Goal: Obtain resource: Download file/media

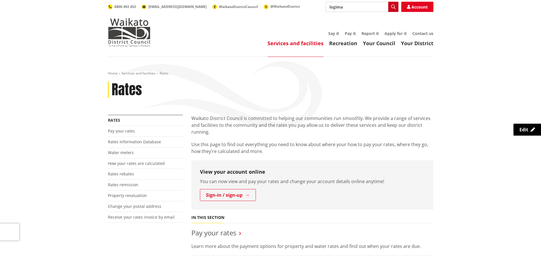
type input "logima"
click at [392, 6] on icon "button" at bounding box center [393, 7] width 5 height 5
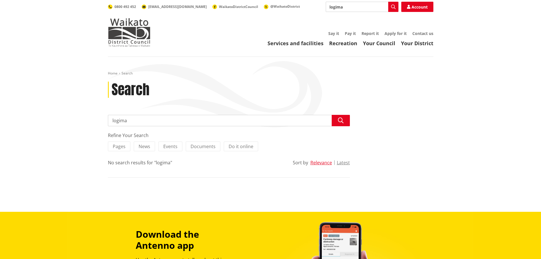
drag, startPoint x: 179, startPoint y: 122, endPoint x: 112, endPoint y: 120, distance: 67.0
click at [112, 120] on input "logima" at bounding box center [229, 120] width 242 height 11
click at [210, 131] on div "Official information request for name and address of registered owner of dog" at bounding box center [228, 131] width 241 height 11
type input "Official information request for name and address of registered owner of dog"
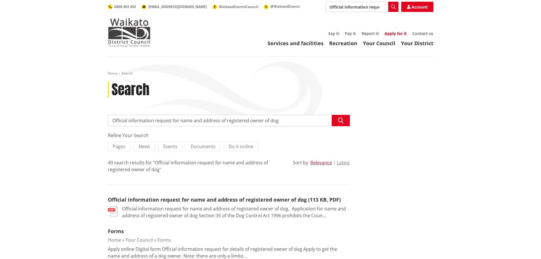
click at [393, 34] on link "Apply for it" at bounding box center [395, 33] width 22 height 5
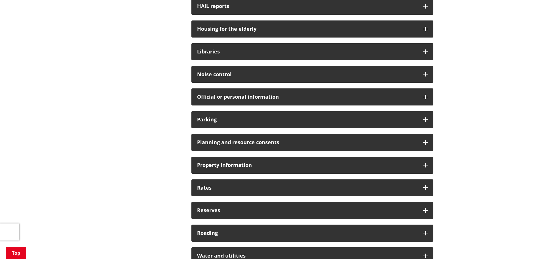
scroll to position [341, 0]
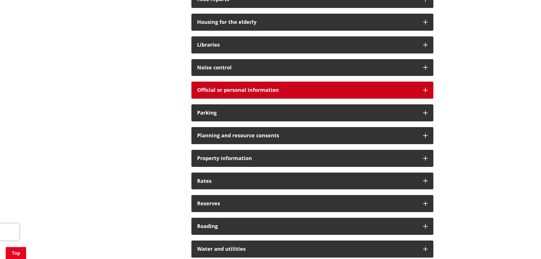
click at [427, 90] on icon at bounding box center [425, 90] width 5 height 5
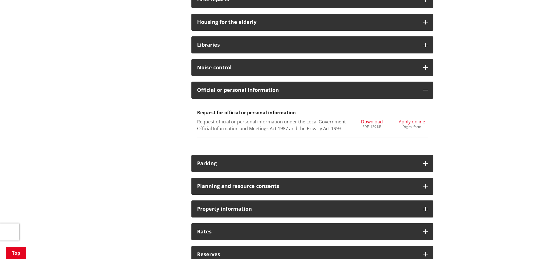
click at [371, 119] on span "Download" at bounding box center [372, 121] width 22 height 6
